Goal: Navigation & Orientation: Find specific page/section

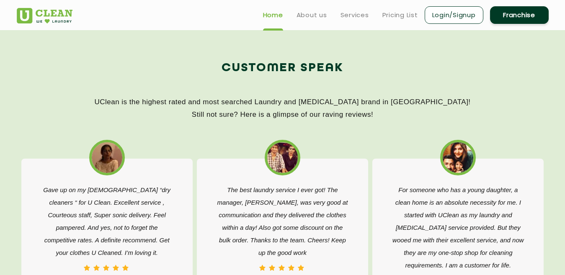
scroll to position [1195, 0]
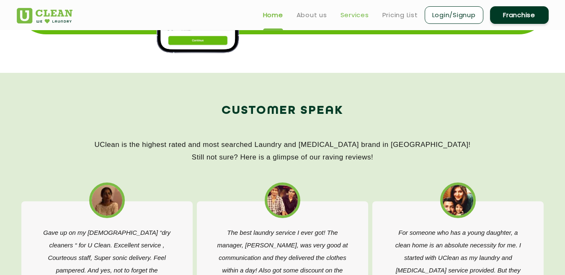
click at [351, 14] on link "Services" at bounding box center [355, 15] width 28 height 10
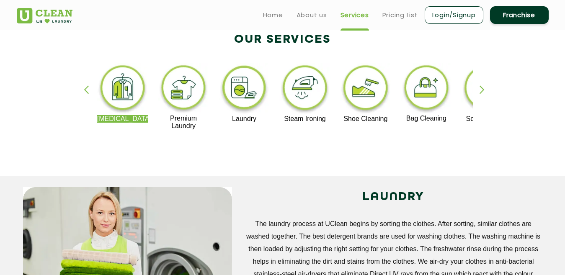
scroll to position [173, 0]
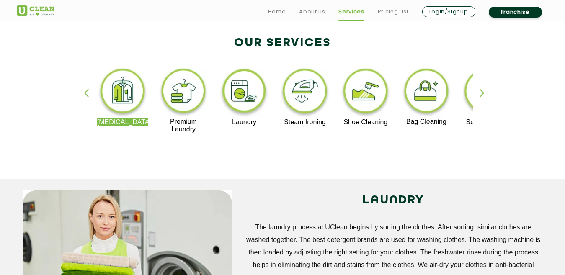
click at [484, 95] on div "button" at bounding box center [486, 100] width 13 height 23
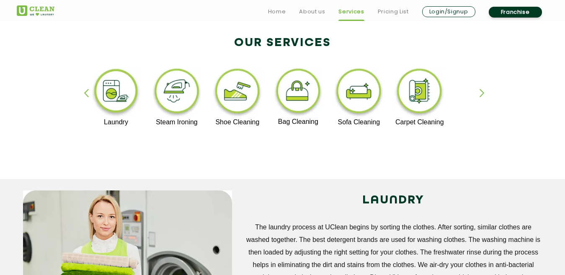
click at [484, 95] on div "button" at bounding box center [486, 100] width 13 height 23
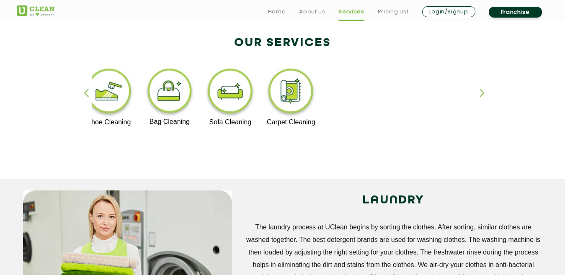
click at [484, 95] on div "button" at bounding box center [486, 100] width 13 height 23
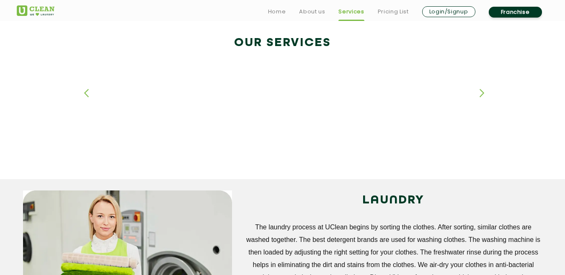
click at [484, 95] on div "button" at bounding box center [486, 100] width 13 height 23
